Goal: Task Accomplishment & Management: Use online tool/utility

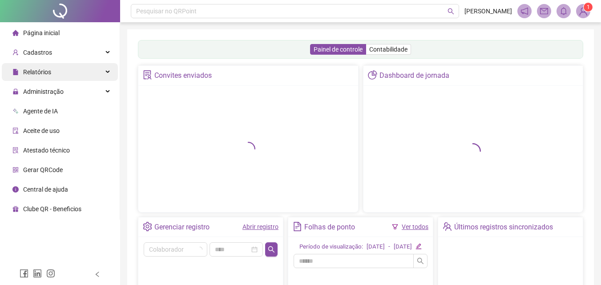
click at [110, 69] on div "Relatórios" at bounding box center [60, 72] width 116 height 18
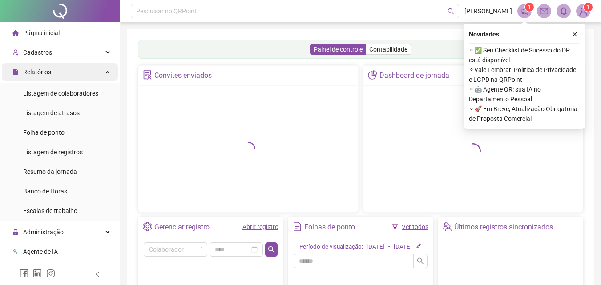
click at [35, 74] on span "Relatórios" at bounding box center [37, 72] width 28 height 7
click at [40, 70] on span "Relatórios" at bounding box center [37, 72] width 28 height 7
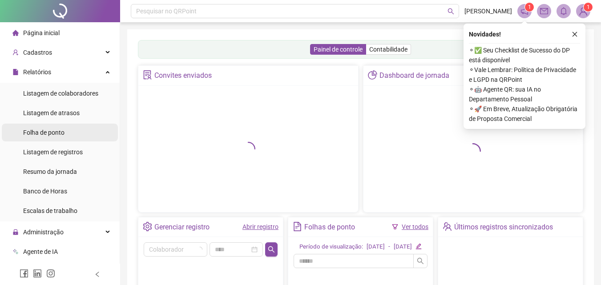
click at [53, 138] on div "Folha de ponto" at bounding box center [43, 133] width 41 height 18
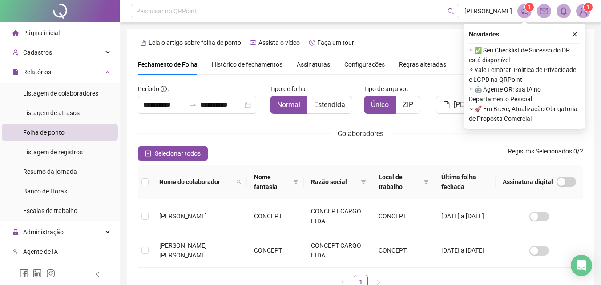
scroll to position [40, 0]
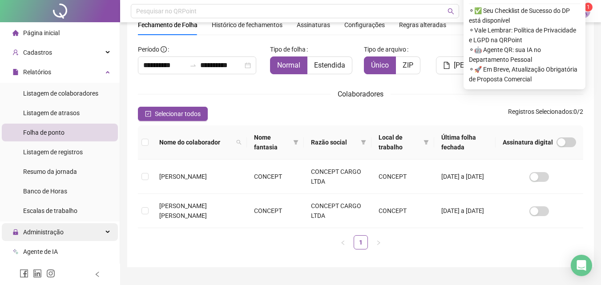
click at [51, 229] on span "Administração" at bounding box center [43, 232] width 40 height 7
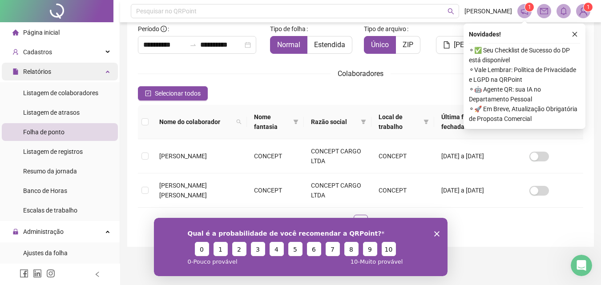
scroll to position [0, 0]
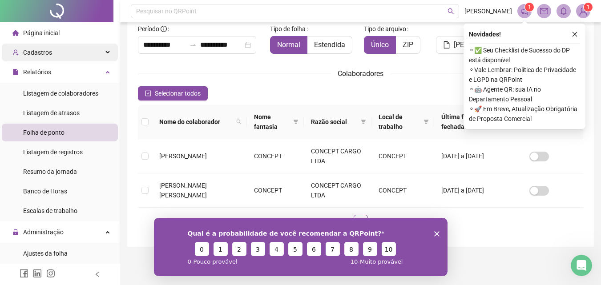
click at [57, 54] on div "Cadastros" at bounding box center [60, 53] width 116 height 18
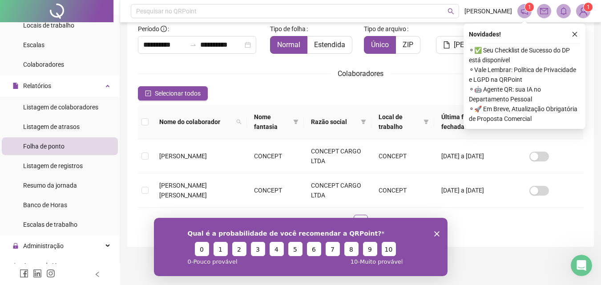
scroll to position [138, 0]
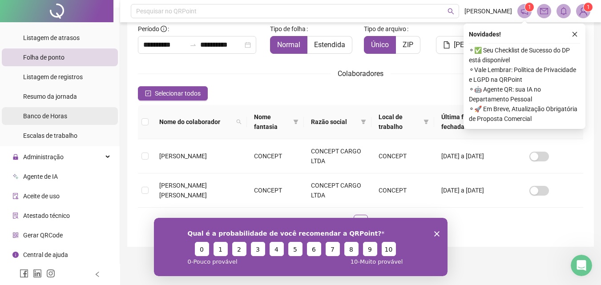
click at [36, 115] on span "Banco de Horas" at bounding box center [45, 116] width 44 height 7
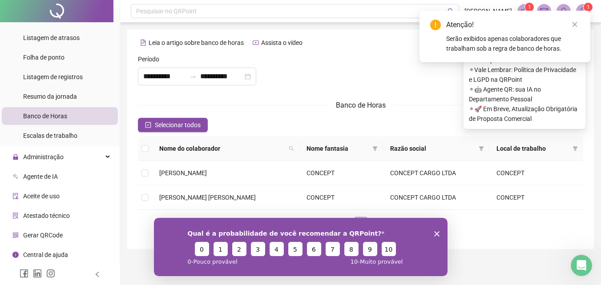
type input "**********"
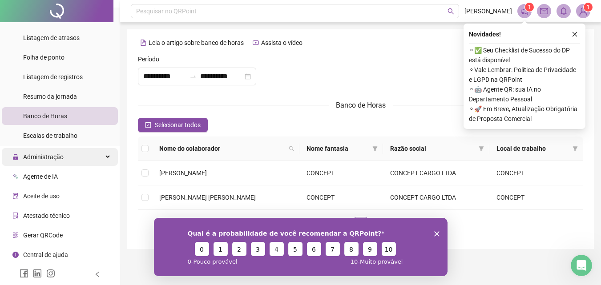
scroll to position [2, 0]
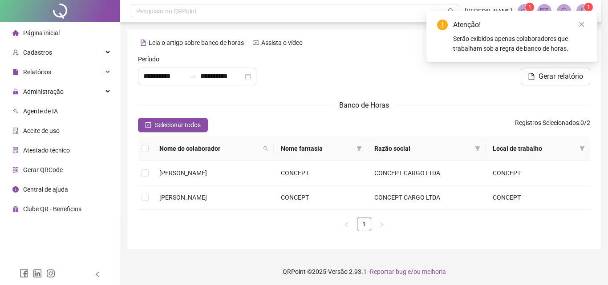
type input "**********"
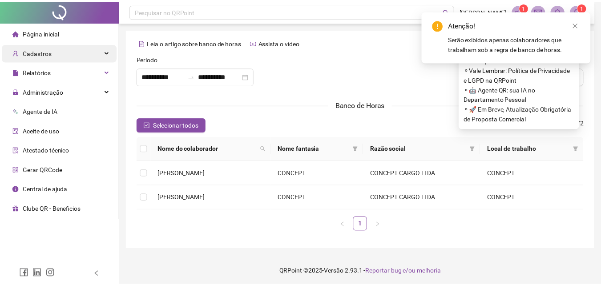
scroll to position [2, 0]
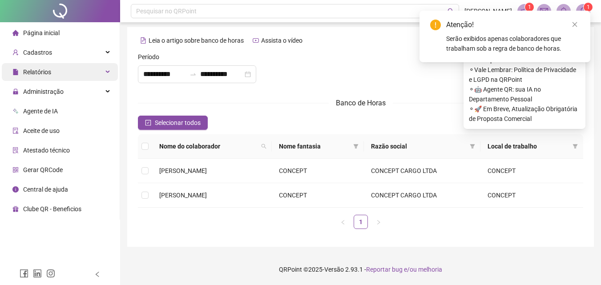
click at [40, 76] on span "Relatórios" at bounding box center [31, 72] width 39 height 18
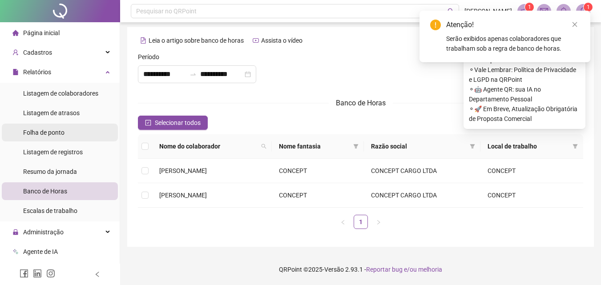
click at [39, 131] on span "Folha de ponto" at bounding box center [43, 132] width 41 height 7
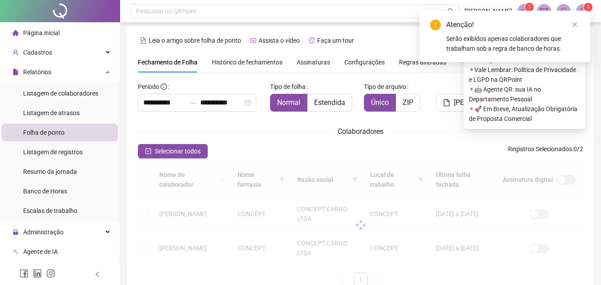
scroll to position [40, 0]
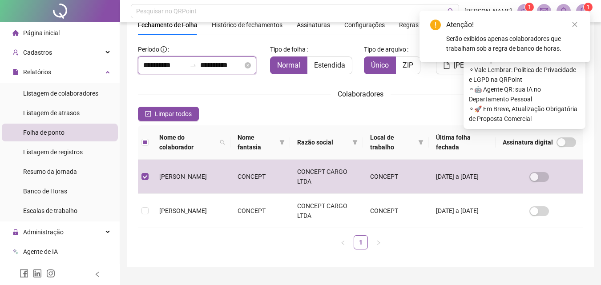
click at [184, 65] on input "**********" at bounding box center [164, 65] width 43 height 11
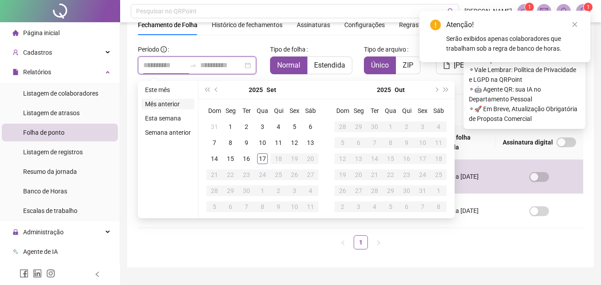
type input "**********"
click at [170, 105] on li "Mês anterior" at bounding box center [168, 104] width 53 height 11
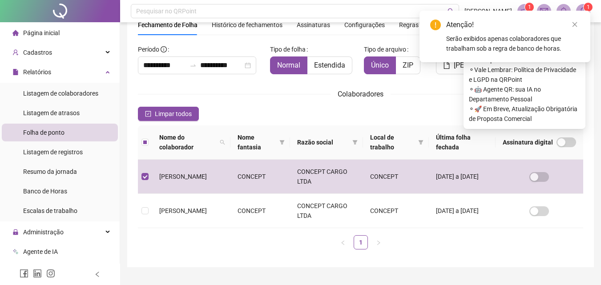
click at [470, 258] on div "**********" at bounding box center [360, 129] width 467 height 278
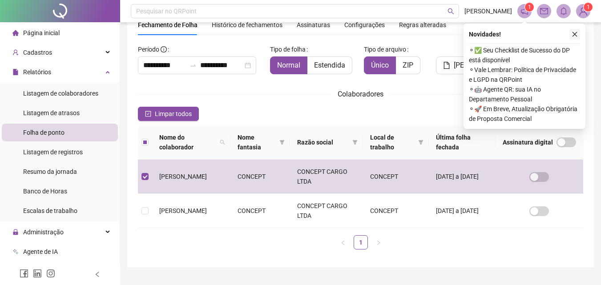
click at [575, 33] on icon "close" at bounding box center [575, 34] width 6 height 6
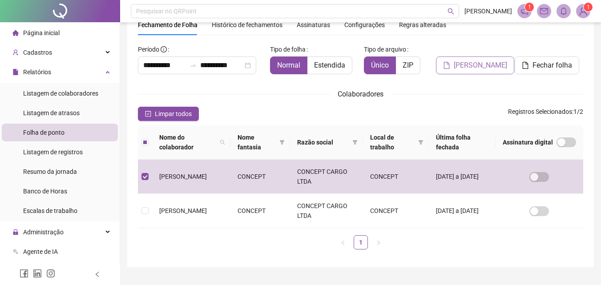
click at [459, 63] on span "[PERSON_NAME]" at bounding box center [480, 65] width 53 height 11
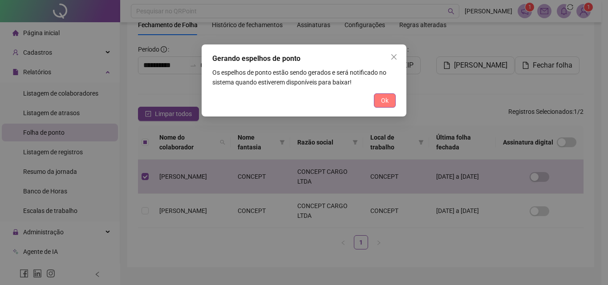
click at [385, 101] on span "Ok" at bounding box center [385, 101] width 8 height 10
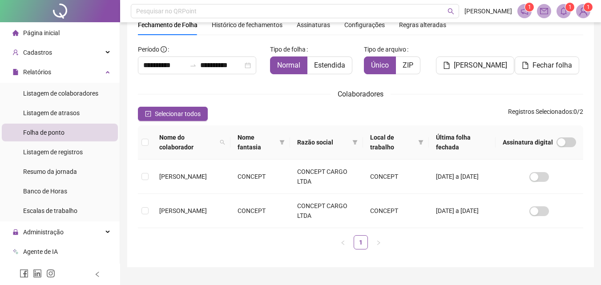
click at [560, 13] on icon "bell" at bounding box center [564, 11] width 8 height 8
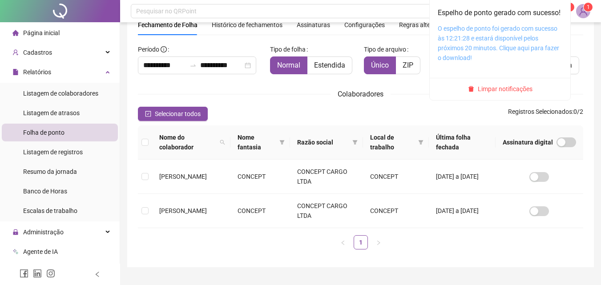
scroll to position [2, 0]
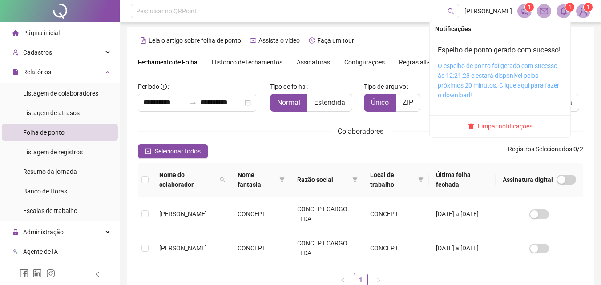
click at [481, 92] on link "O espelho de ponto foi gerado com sucesso às 12:21:28 e estará disponível pelos…" at bounding box center [498, 80] width 121 height 36
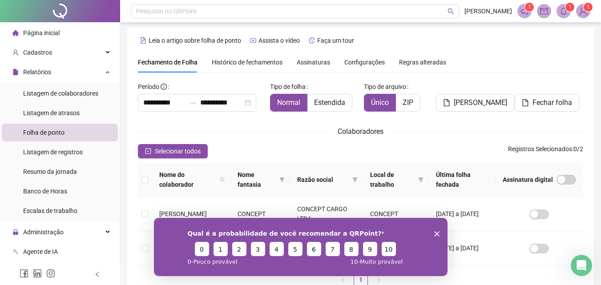
scroll to position [0, 0]
